Goal: Transaction & Acquisition: Purchase product/service

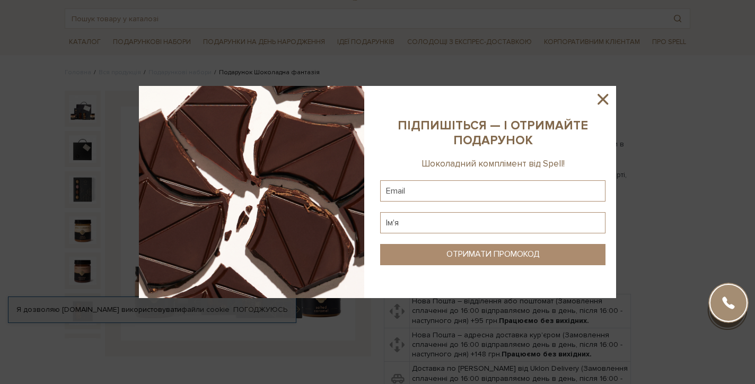
scroll to position [51, 0]
click at [601, 101] on icon at bounding box center [603, 99] width 18 height 18
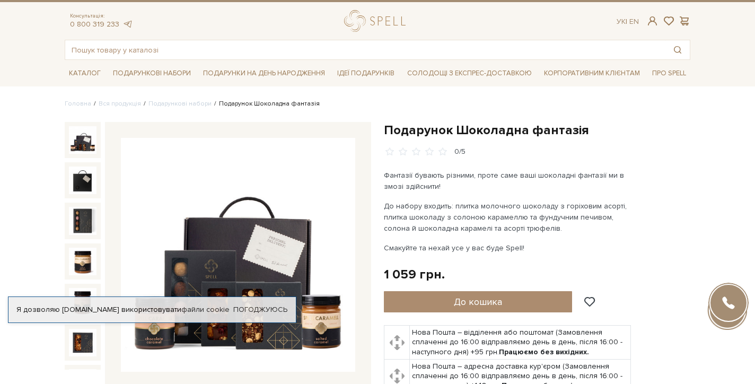
scroll to position [11, 0]
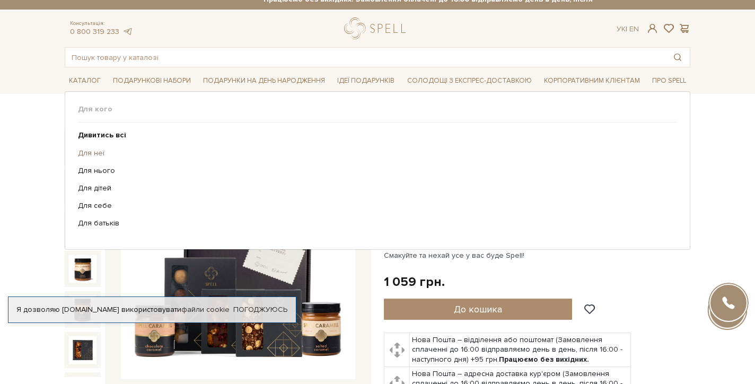
drag, startPoint x: 106, startPoint y: 169, endPoint x: 93, endPoint y: 152, distance: 20.9
click at [93, 152] on ul "Дивитись всі Для неї Для нього Для дітей Для себе Для батьків" at bounding box center [377, 180] width 599 height 114
click at [93, 152] on link "Для неї" at bounding box center [373, 154] width 591 height 10
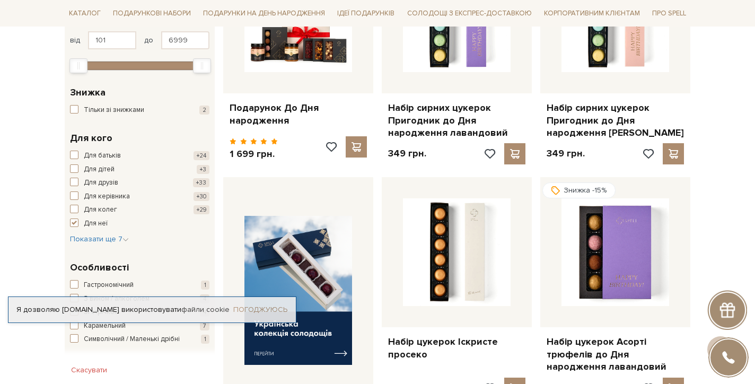
scroll to position [261, 0]
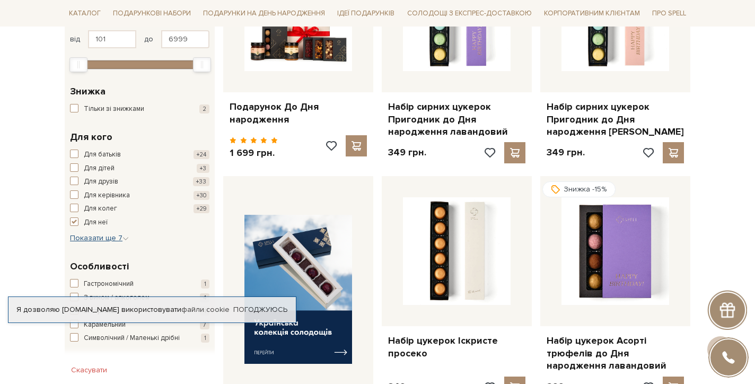
click at [114, 233] on span "Показати ще 7" at bounding box center [99, 237] width 59 height 9
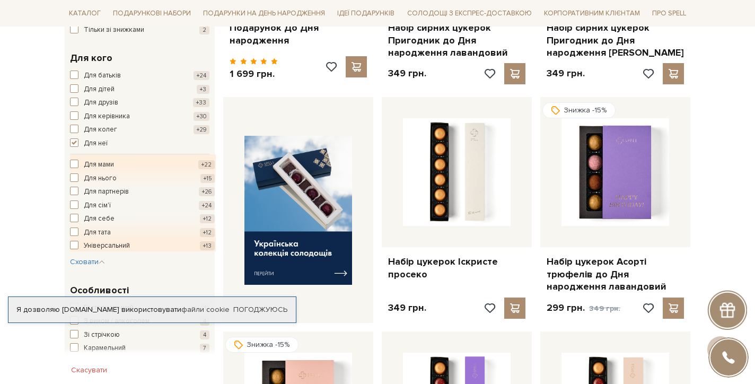
scroll to position [340, 0]
click at [77, 139] on span "button" at bounding box center [74, 143] width 8 height 8
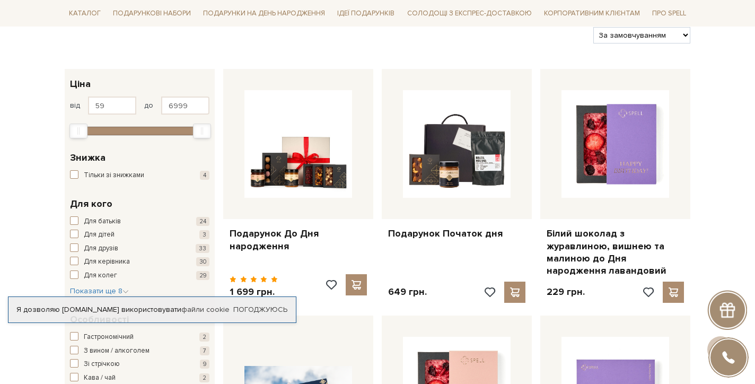
scroll to position [135, 0]
click at [77, 216] on span "button" at bounding box center [74, 220] width 8 height 8
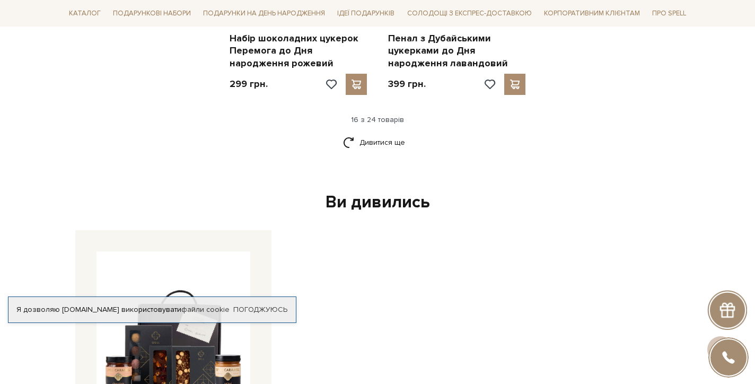
scroll to position [1440, 0]
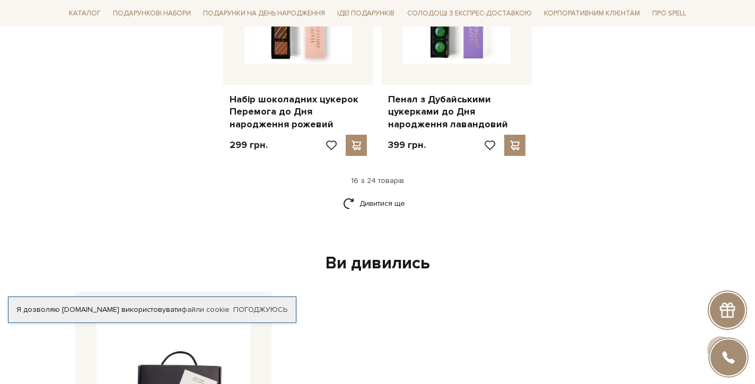
click at [491, 194] on div "Дивитися ще" at bounding box center [377, 209] width 634 height 31
click at [403, 194] on link "Дивитися ще" at bounding box center [377, 203] width 69 height 19
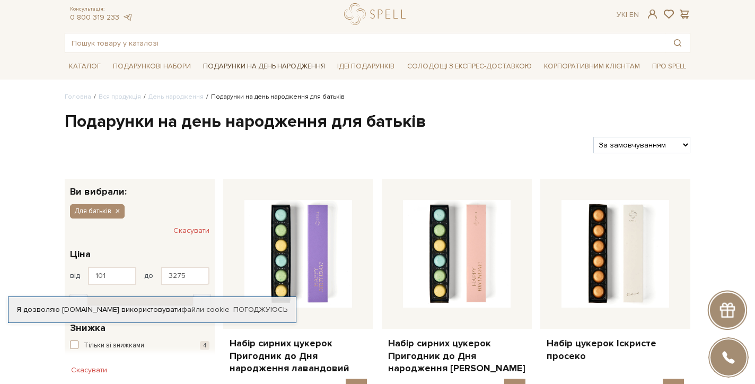
scroll to position [27, 0]
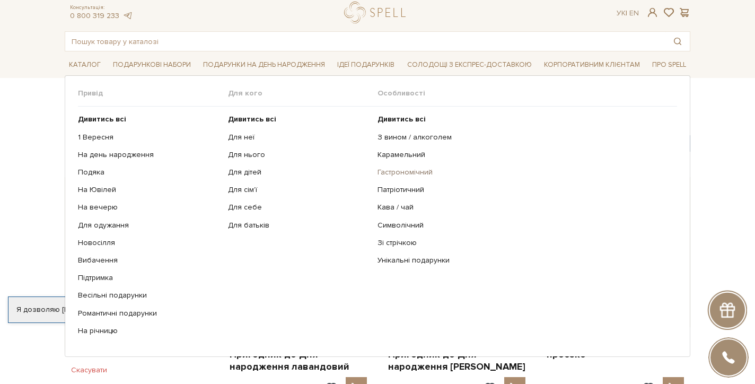
click at [394, 172] on link "Гастрономічний" at bounding box center [524, 173] width 292 height 10
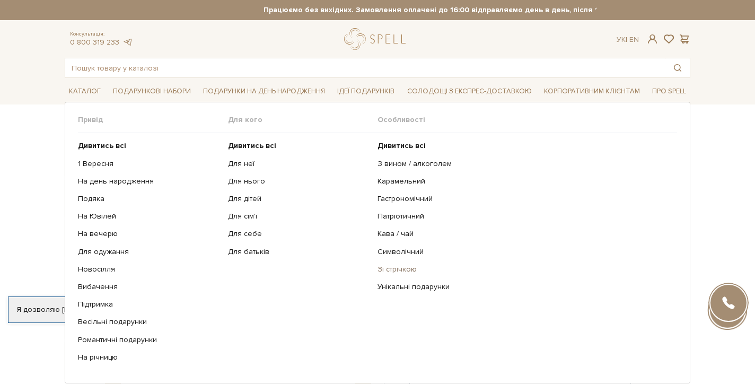
click at [397, 265] on link "Зі стрічкою" at bounding box center [524, 270] width 292 height 10
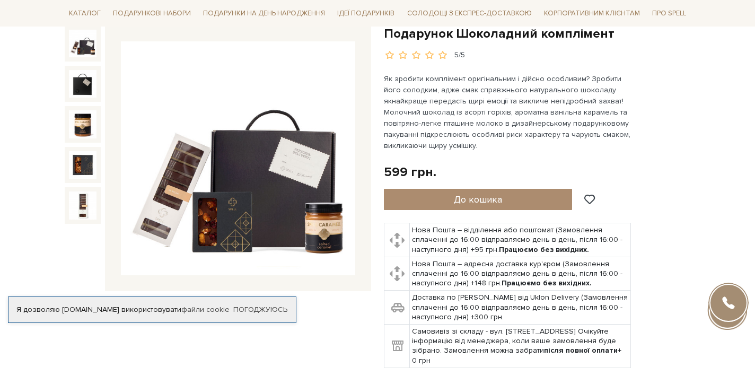
scroll to position [116, 0]
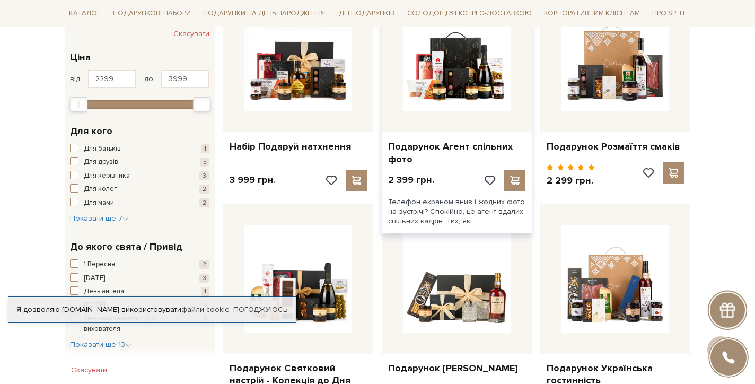
scroll to position [224, 0]
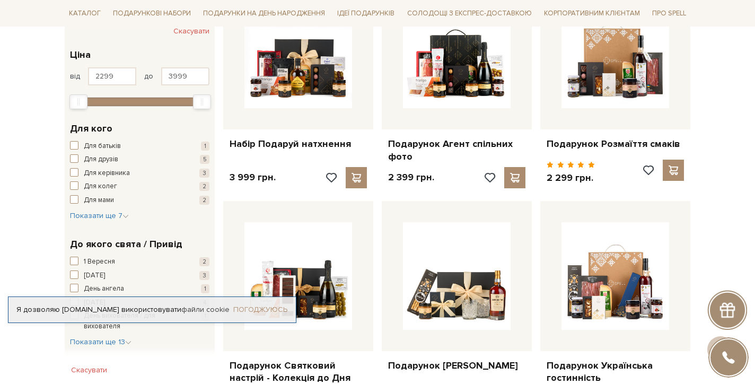
click at [267, 305] on link "Погоджуюсь" at bounding box center [260, 310] width 54 height 10
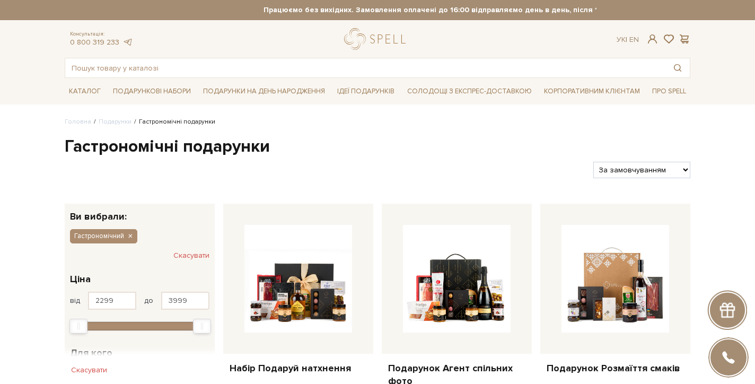
scroll to position [0, 0]
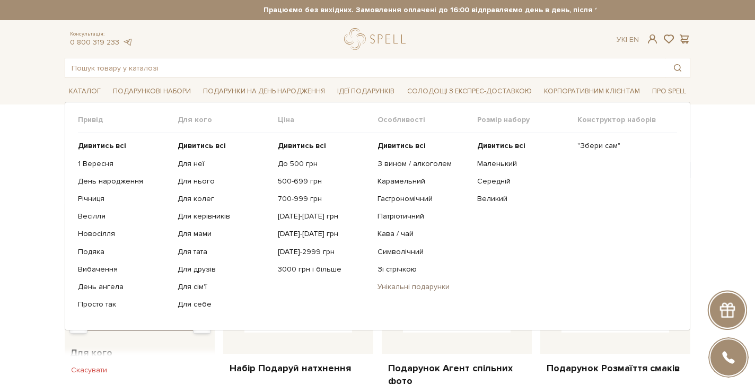
click at [404, 282] on link "Унікальні подарунки" at bounding box center [424, 287] width 92 height 10
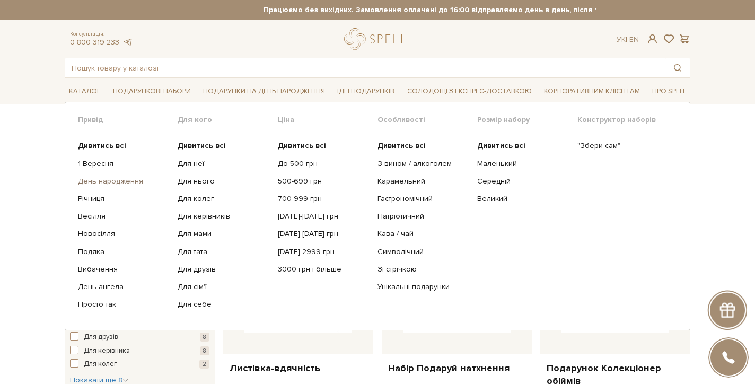
click at [96, 177] on link "День народження" at bounding box center [124, 182] width 92 height 10
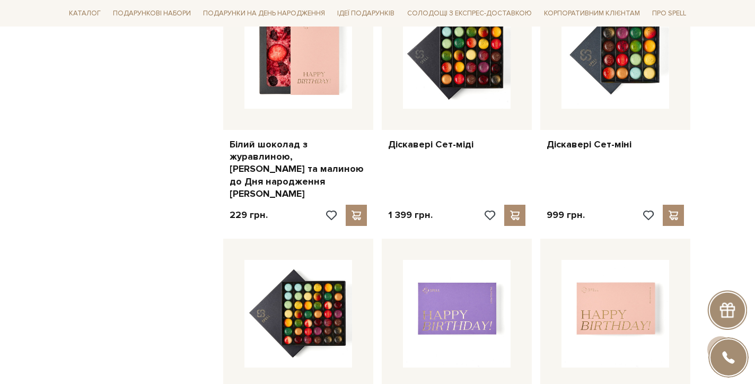
scroll to position [928, 0]
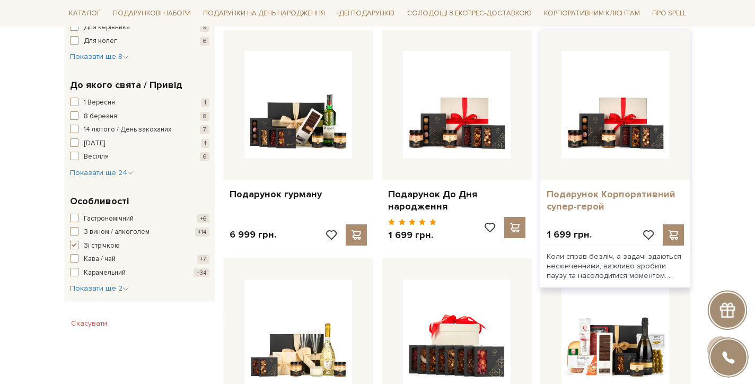
scroll to position [388, 0]
